Goal: Register for event/course

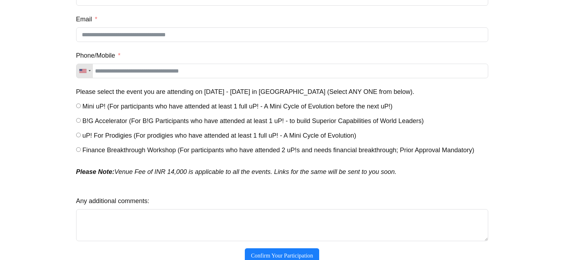
scroll to position [137, 0]
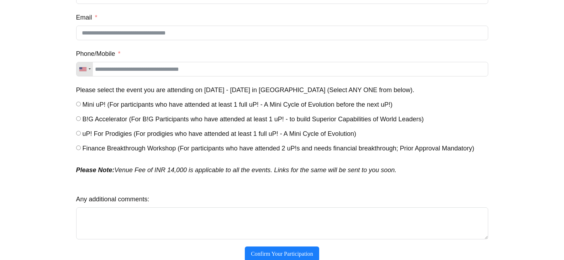
click at [96, 107] on span "Mini uP! (For participants who have attended at least 1 full uP! - A Mini Cycle…" at bounding box center [238, 104] width 310 height 7
click at [86, 152] on span "Finance Breakthrough Workshop (For participants who have attended 2 uP!s and ne…" at bounding box center [279, 148] width 392 height 7
click at [97, 107] on span "Mini uP! (For participants who have attended at least 1 full uP! - A Mini Cycle…" at bounding box center [238, 104] width 310 height 7
click at [106, 152] on span "Finance Breakthrough Workshop (For participants who have attended 2 uP!s and ne…" at bounding box center [279, 148] width 392 height 7
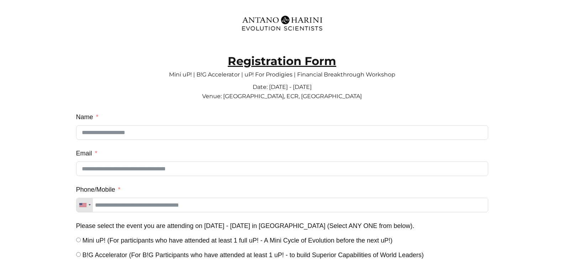
scroll to position [0, 0]
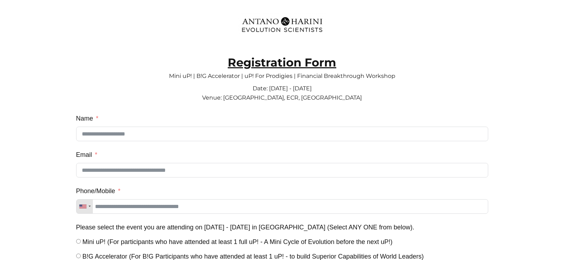
click at [267, 93] on p "Date: 18 - 21 Sep 2025 Venue: RK Convention Centre, ECR, Chennai" at bounding box center [282, 91] width 412 height 26
click at [268, 98] on span "Date: 18 - 21 Sep 2025 Venue: RK Convention Centre, ECR, Chennai" at bounding box center [282, 93] width 160 height 16
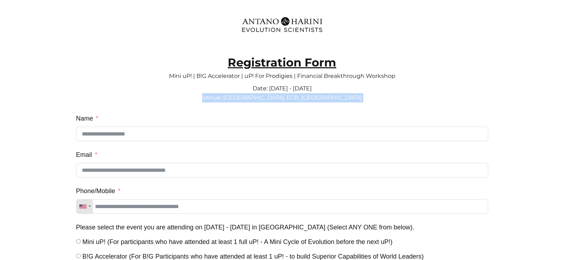
click at [268, 98] on span "Date: 18 - 21 Sep 2025 Venue: RK Convention Centre, ECR, Chennai" at bounding box center [282, 93] width 160 height 16
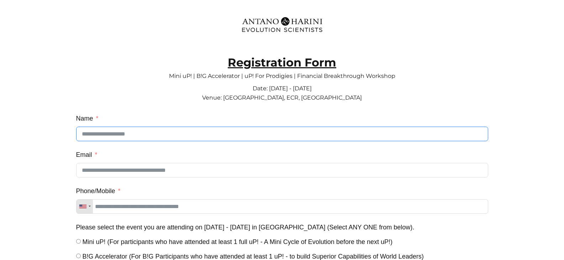
click at [162, 134] on input "Name" at bounding box center [282, 134] width 412 height 15
type input "******"
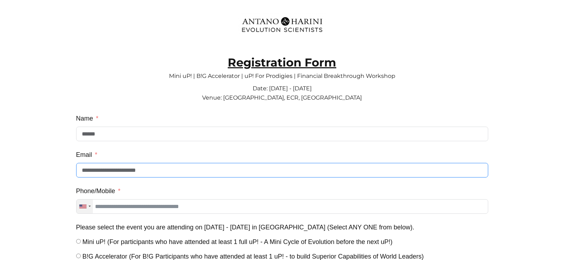
type input "**********"
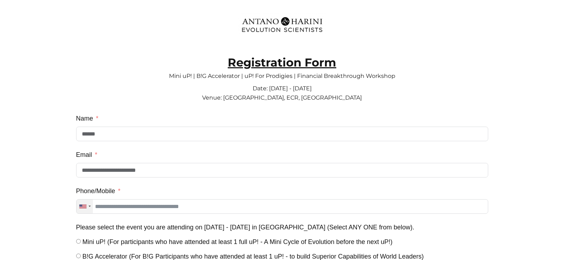
click at [88, 211] on div "Telephone country code" at bounding box center [85, 207] width 16 height 14
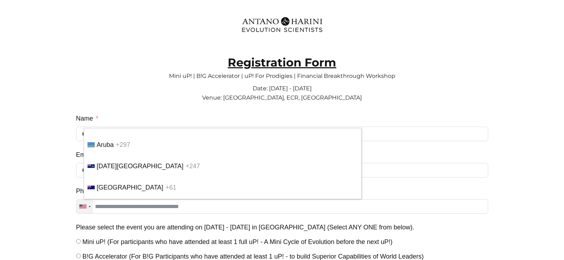
scroll to position [2130, 0]
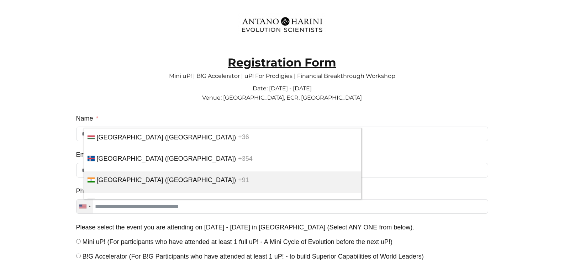
click at [127, 184] on span "[GEOGRAPHIC_DATA] ([GEOGRAPHIC_DATA])" at bounding box center [167, 180] width 140 height 7
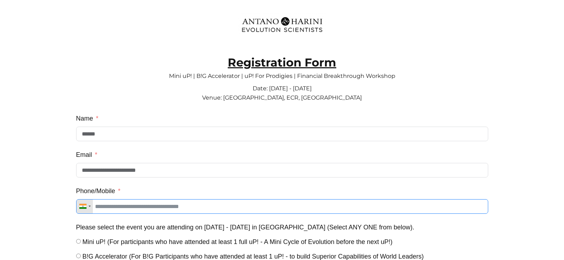
click at [158, 213] on input "Phone/Mobile" at bounding box center [282, 206] width 412 height 15
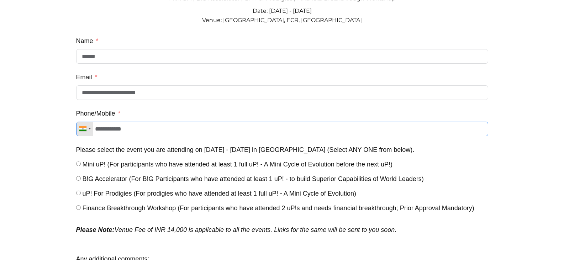
scroll to position [201, 0]
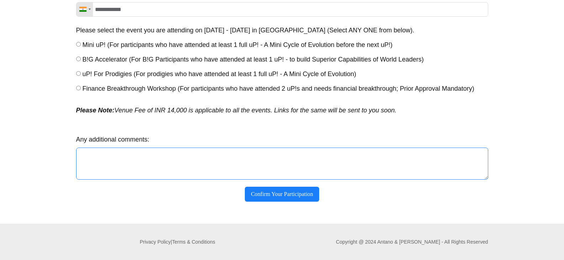
click at [130, 161] on textarea "Any additional comments:" at bounding box center [282, 164] width 412 height 32
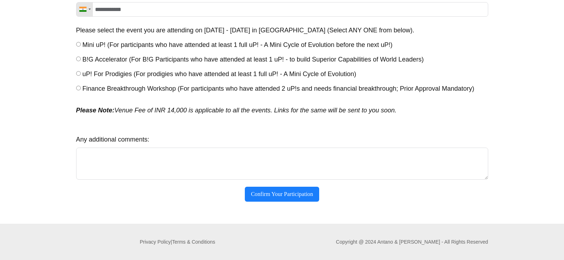
click at [157, 86] on span "Finance Breakthrough Workshop (For participants who have attended 2 uP!s and ne…" at bounding box center [279, 88] width 392 height 7
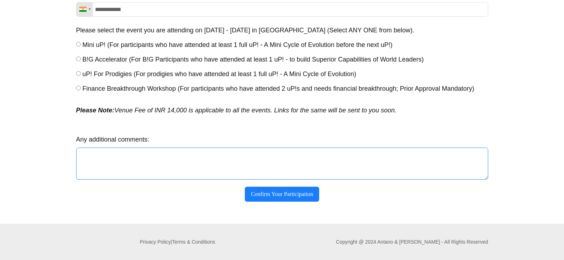
click at [169, 155] on textarea "Any additional comments:" at bounding box center [282, 164] width 412 height 32
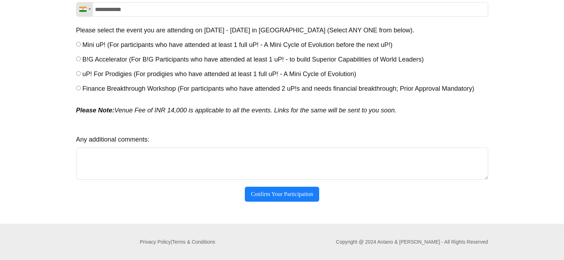
click at [95, 47] on span "Mini uP! (For participants who have attended at least 1 full uP! - A Mini Cycle…" at bounding box center [238, 44] width 310 height 7
click at [282, 196] on button "Confirm Your Participation" at bounding box center [282, 194] width 74 height 15
type input "**********"
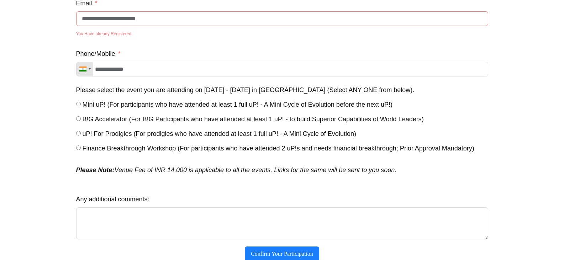
scroll to position [131, 0]
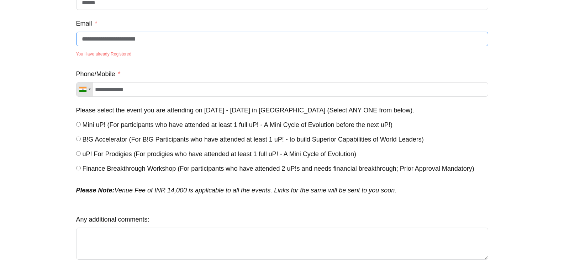
click at [192, 44] on input "**********" at bounding box center [282, 39] width 412 height 15
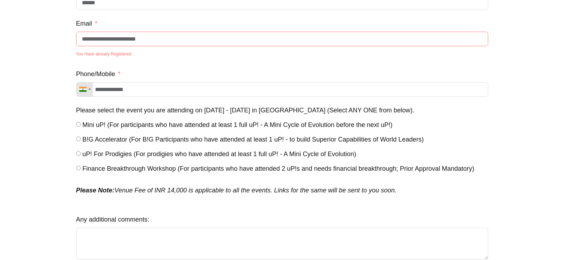
click at [159, 61] on div "You Have already Registered" at bounding box center [282, 54] width 412 height 13
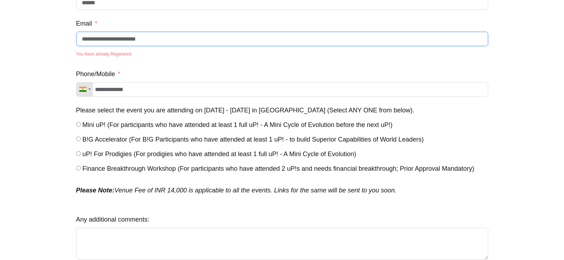
click at [162, 46] on input "**********" at bounding box center [282, 39] width 412 height 15
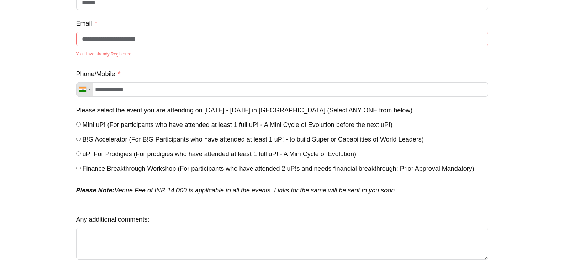
click at [148, 172] on span "Finance Breakthrough Workshop (For participants who have attended 2 uP!s and ne…" at bounding box center [279, 168] width 392 height 7
click at [112, 126] on span "Mini uP! (For participants who have attended at least 1 full uP! - A Mini Cycle…" at bounding box center [238, 124] width 310 height 7
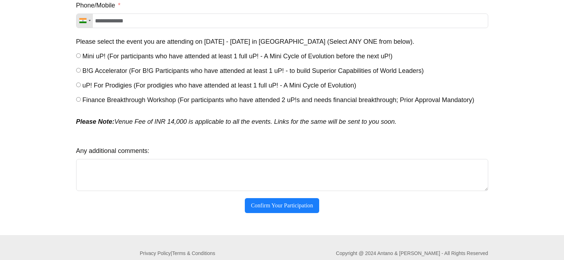
scroll to position [216, 0]
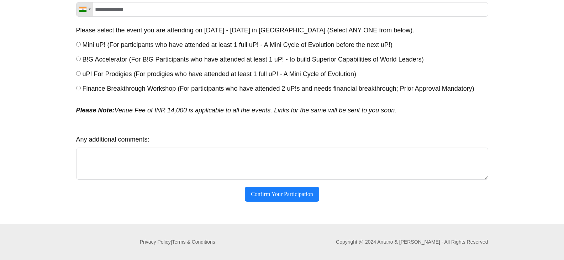
drag, startPoint x: 137, startPoint y: 112, endPoint x: 424, endPoint y: 112, distance: 286.5
click at [416, 112] on p "Please Note: Venue Fee of INR 14,000 is applicable to all the events. Links for…" at bounding box center [282, 115] width 412 height 22
click at [439, 114] on p "Please Note: Venue Fee of INR 14,000 is applicable to all the events. Links for…" at bounding box center [282, 115] width 412 height 22
drag, startPoint x: 417, startPoint y: 116, endPoint x: 0, endPoint y: 73, distance: 419.0
click at [28, 89] on div "**********" at bounding box center [282, 6] width 564 height 435
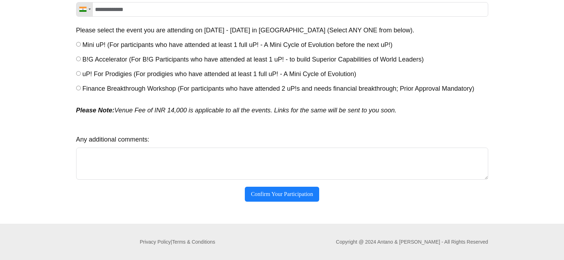
click at [6, 75] on div at bounding box center [282, 6] width 564 height 435
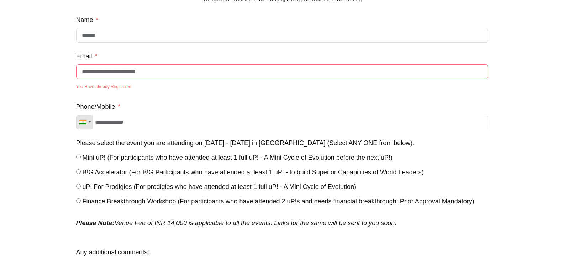
scroll to position [0, 0]
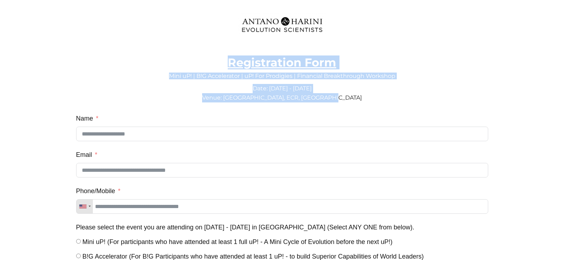
drag, startPoint x: 355, startPoint y: 97, endPoint x: 197, endPoint y: 43, distance: 166.7
click at [198, 53] on div "Registration Form Mini uP! | B!G Accelerator | uP! For Prodigies | Financial Br…" at bounding box center [282, 229] width 413 height 367
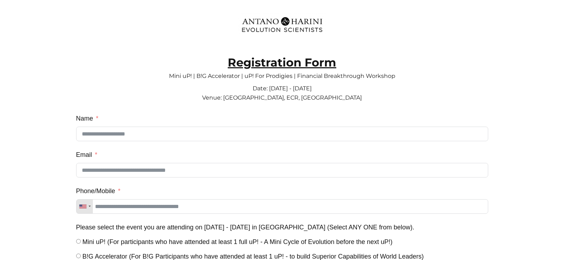
click at [210, 30] on div at bounding box center [282, 23] width 427 height 35
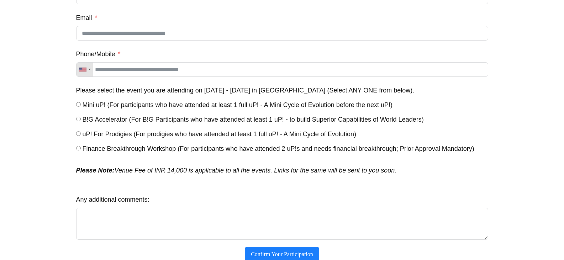
scroll to position [137, 0]
drag, startPoint x: 313, startPoint y: 173, endPoint x: 407, endPoint y: 173, distance: 94.3
click at [405, 173] on p "Please Note: Venue Fee of INR 14,000 is applicable to all the events. Links for…" at bounding box center [282, 175] width 412 height 22
click at [407, 173] on p "Please Note: Venue Fee of INR 14,000 is applicable to all the events. Links for…" at bounding box center [282, 175] width 412 height 22
drag, startPoint x: 418, startPoint y: 175, endPoint x: 77, endPoint y: 176, distance: 341.0
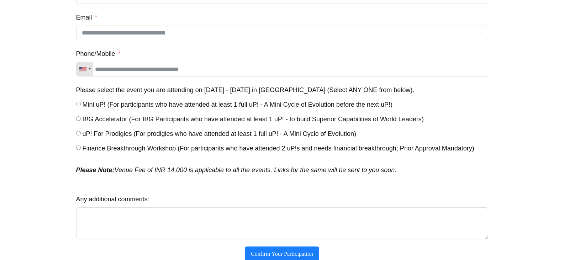
click at [77, 176] on p "Please Note: Venue Fee of INR 14,000 is applicable to all the events. Links for…" at bounding box center [282, 175] width 412 height 22
click at [182, 174] on em "Please Note: Venue Fee of INR 14,000 is applicable to all the events. Links for…" at bounding box center [236, 170] width 321 height 7
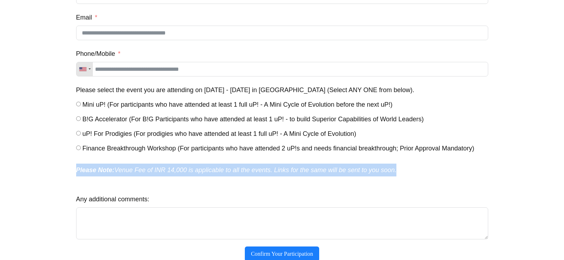
click at [182, 174] on em "Please Note: Venue Fee of INR 14,000 is applicable to all the events. Links for…" at bounding box center [236, 170] width 321 height 7
click at [210, 174] on em "Please Note: Venue Fee of INR 14,000 is applicable to all the events. Links for…" at bounding box center [236, 170] width 321 height 7
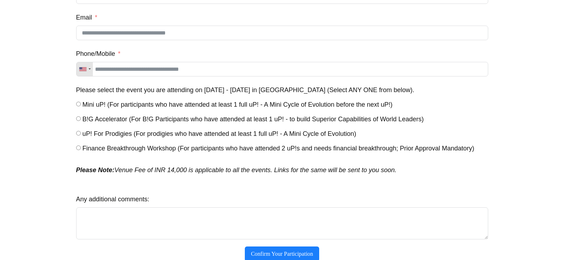
click at [262, 174] on em "Please Note: Venue Fee of INR 14,000 is applicable to all the events. Links for…" at bounding box center [236, 170] width 321 height 7
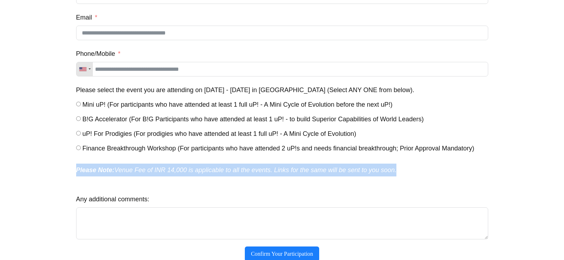
click at [262, 174] on em "Please Note: Venue Fee of INR 14,000 is applicable to all the events. Links for…" at bounding box center [236, 170] width 321 height 7
click at [340, 174] on em "Please Note: Venue Fee of INR 14,000 is applicable to all the events. Links for…" at bounding box center [236, 170] width 321 height 7
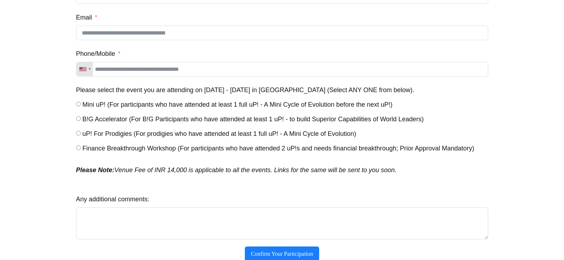
click at [373, 192] on fieldset "Mini uP! Registration (#93) Δ Name Email Phone/[GEOGRAPHIC_DATA] [GEOGRAPHIC_DA…" at bounding box center [282, 122] width 412 height 294
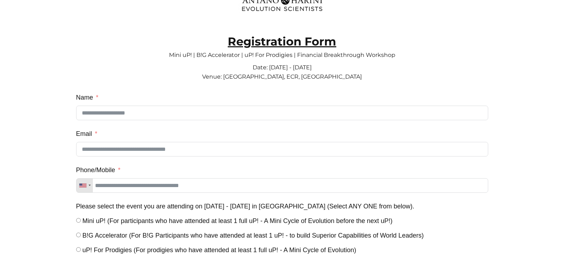
scroll to position [0, 0]
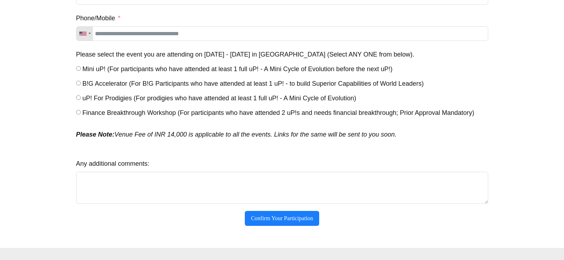
scroll to position [173, 0]
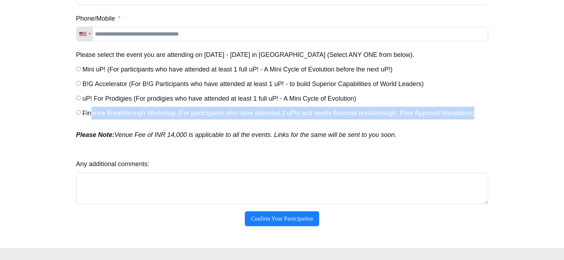
drag, startPoint x: 94, startPoint y: 116, endPoint x: 486, endPoint y: 124, distance: 392.3
click at [486, 121] on div "Please select the event you are attending on [DATE] - [DATE] in [GEOGRAPHIC_DAT…" at bounding box center [282, 84] width 412 height 73
click at [391, 117] on span "Finance Breakthrough Workshop (For participants who have attended 2 uP!s and ne…" at bounding box center [279, 113] width 392 height 7
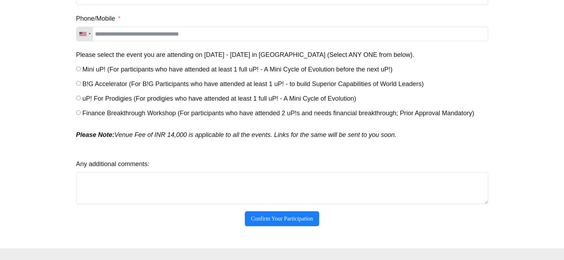
click at [327, 121] on div "Please select the event you are attending on 18th - 21st Sep 2025 in Chennai (S…" at bounding box center [282, 84] width 412 height 73
click at [230, 73] on span "Mini uP! (For participants who have attended at least 1 full uP! - A Mini Cycle…" at bounding box center [238, 69] width 310 height 7
click at [204, 130] on fieldset "Mini uP! Registration (#93) Δ Name Email Phone/[GEOGRAPHIC_DATA] [GEOGRAPHIC_DA…" at bounding box center [282, 86] width 412 height 294
click at [211, 114] on span "Finance Breakthrough Workshop (For participants who have attended 2 uP!s and ne…" at bounding box center [279, 113] width 392 height 7
click at [534, 45] on div at bounding box center [282, 37] width 564 height 421
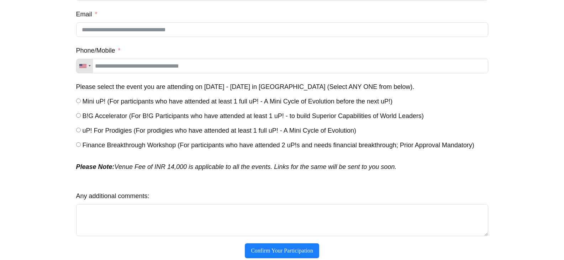
scroll to position [0, 0]
